Goal: Navigation & Orientation: Find specific page/section

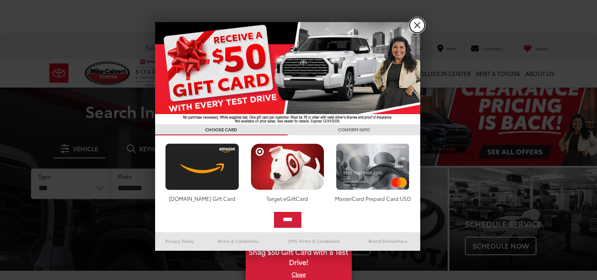
click at [415, 22] on link "X" at bounding box center [417, 25] width 15 height 15
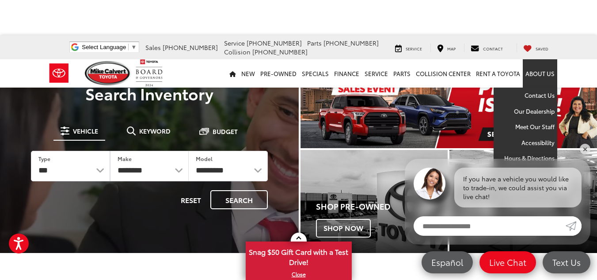
drag, startPoint x: 536, startPoint y: 78, endPoint x: 542, endPoint y: 96, distance: 18.7
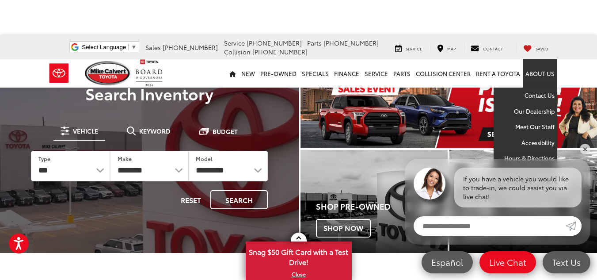
click at [536, 78] on link "About Us" at bounding box center [540, 73] width 34 height 28
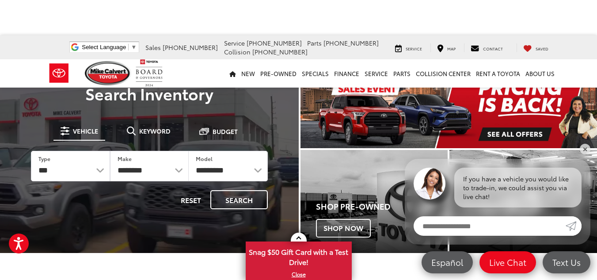
click at [542, 96] on img "carousel slide number 1 of 1" at bounding box center [448, 100] width 297 height 95
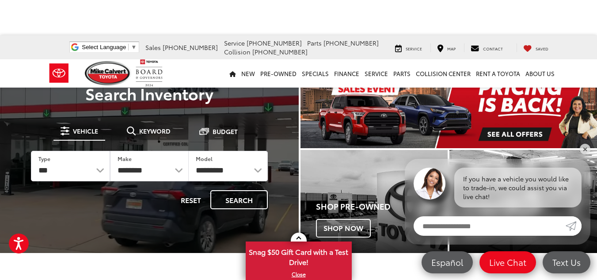
click at [542, 95] on img "carousel slide number 1 of 1" at bounding box center [448, 100] width 297 height 95
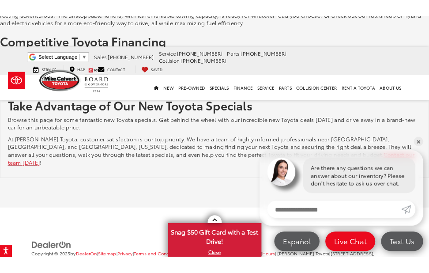
scroll to position [2168, 0]
